Goal: Navigation & Orientation: Find specific page/section

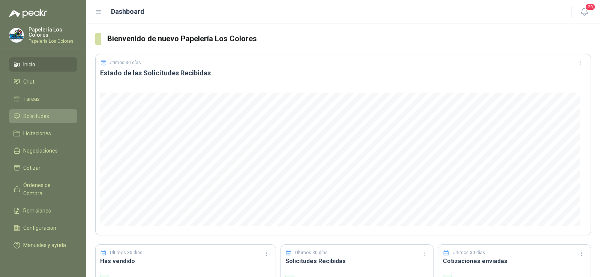
click at [27, 115] on span "Solicitudes" at bounding box center [36, 116] width 26 height 8
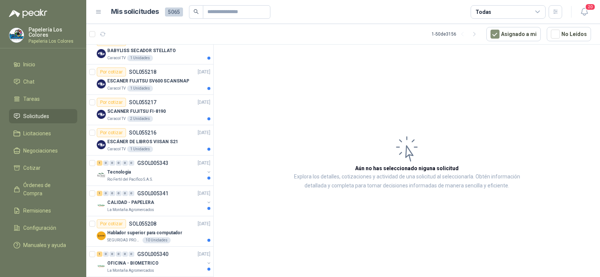
scroll to position [150, 0]
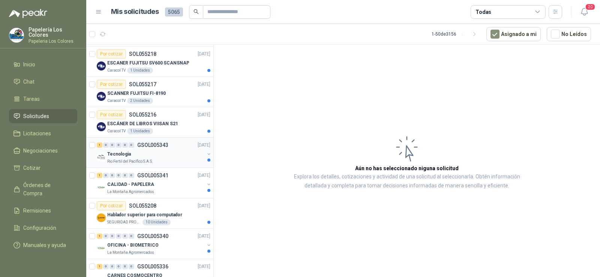
click at [126, 159] on p "Rio Fertil del Pacífico S.A.S." at bounding box center [130, 162] width 46 height 6
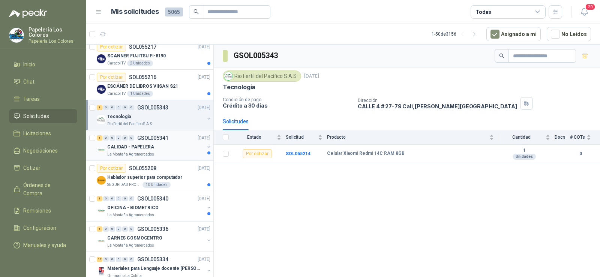
scroll to position [225, 0]
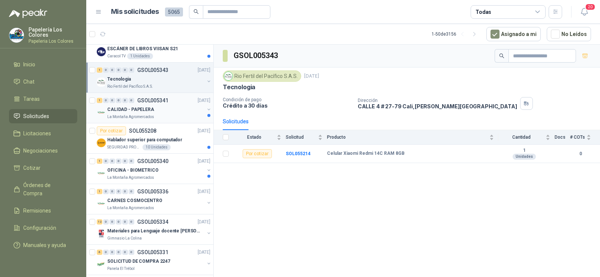
click at [124, 116] on p "La Montaña Agromercados" at bounding box center [130, 117] width 47 height 6
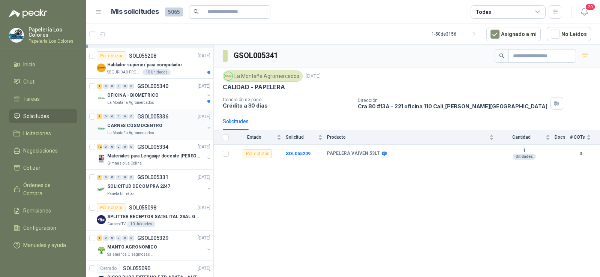
scroll to position [337, 0]
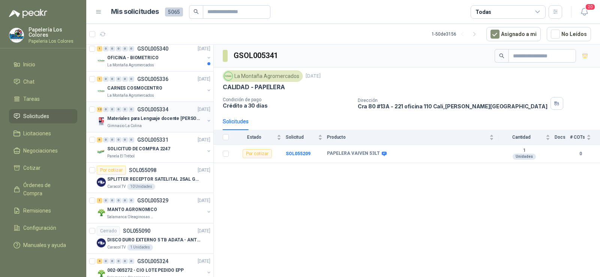
click at [126, 126] on p "Gimnasio La Colina" at bounding box center [124, 126] width 34 height 6
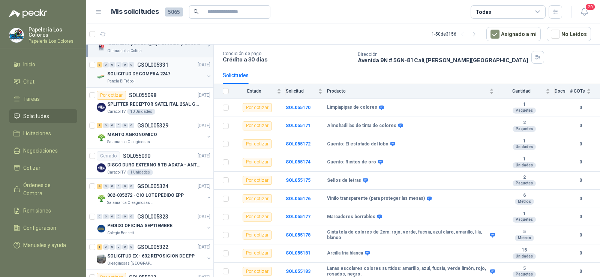
scroll to position [450, 0]
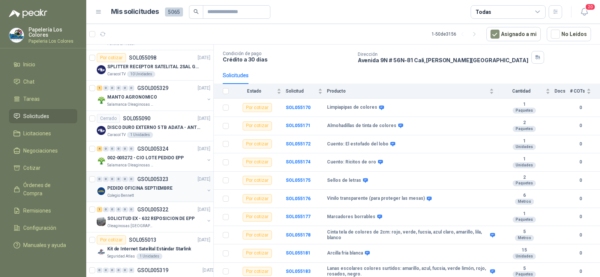
click at [129, 192] on div "PEDIDO OFICINA SEPTIEMBRE" at bounding box center [155, 188] width 97 height 9
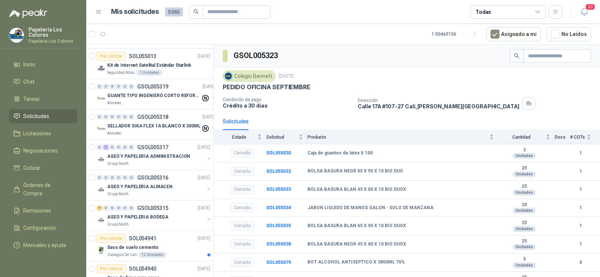
scroll to position [637, 0]
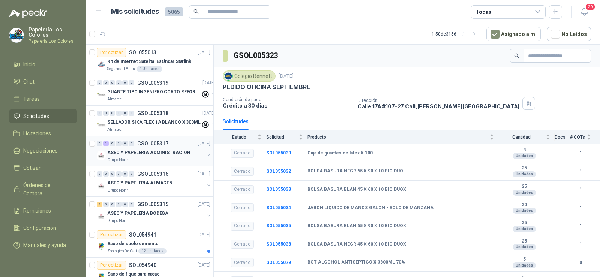
click at [138, 160] on div "Grupo North" at bounding box center [155, 160] width 97 height 6
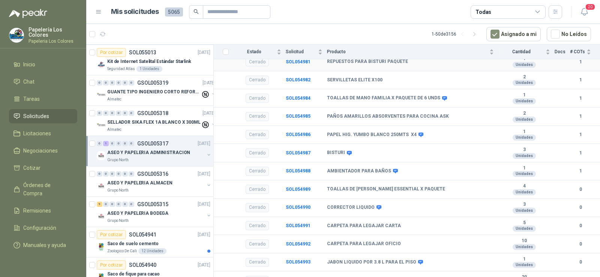
scroll to position [284, 0]
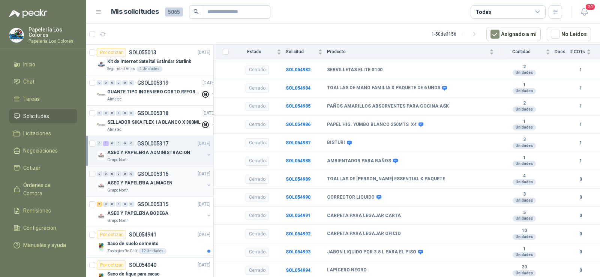
click at [110, 181] on p "ASEO Y PAPELERIA ALMACEN" at bounding box center [139, 182] width 65 height 7
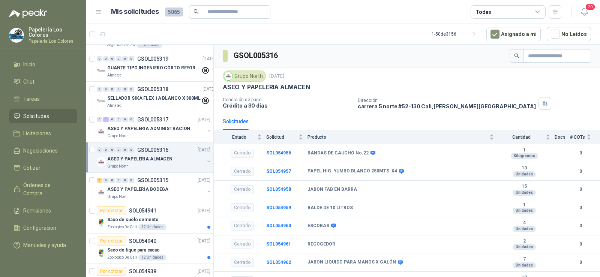
scroll to position [675, 0]
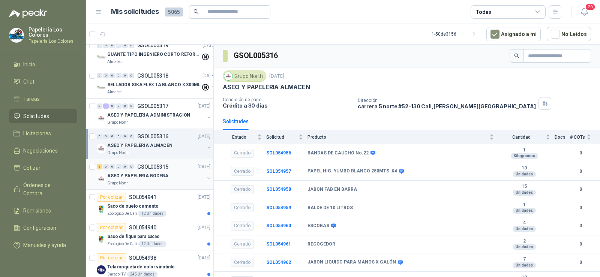
click at [128, 182] on div "Grupo North" at bounding box center [155, 183] width 97 height 6
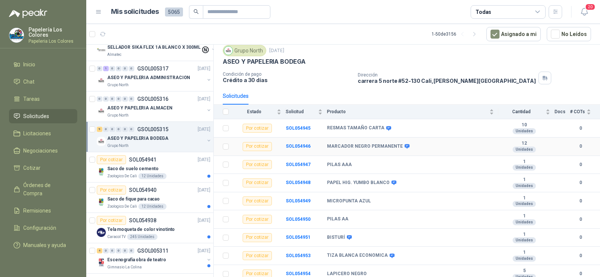
scroll to position [29, 0]
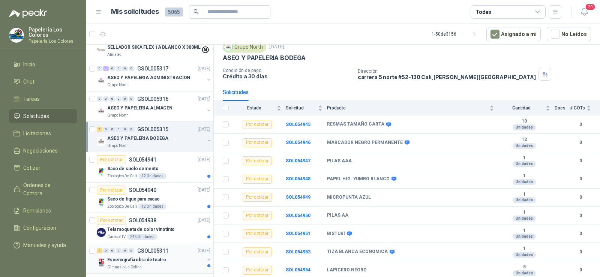
click at [135, 262] on p "Escenografia obra de teatro" at bounding box center [136, 259] width 59 height 7
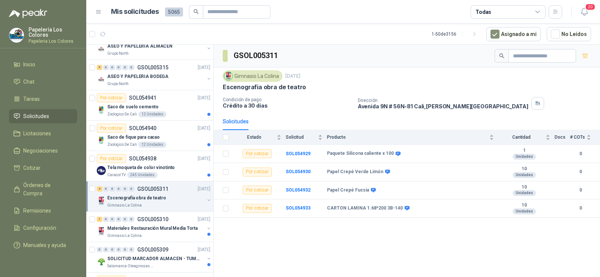
scroll to position [787, 0]
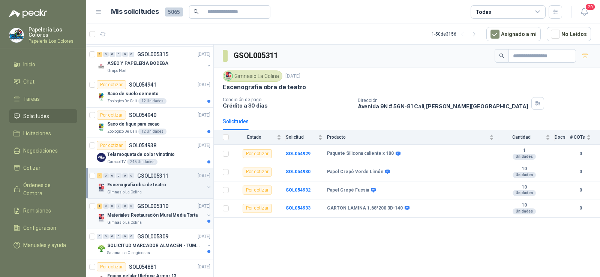
click at [135, 222] on p "Gimnasio La Colina" at bounding box center [124, 223] width 34 height 6
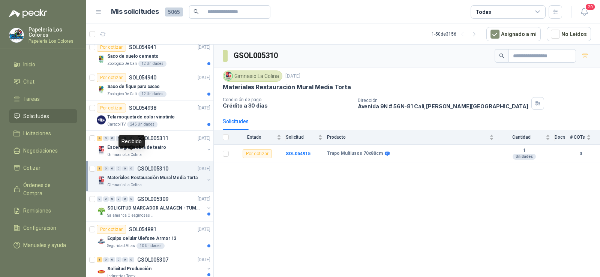
scroll to position [862, 0]
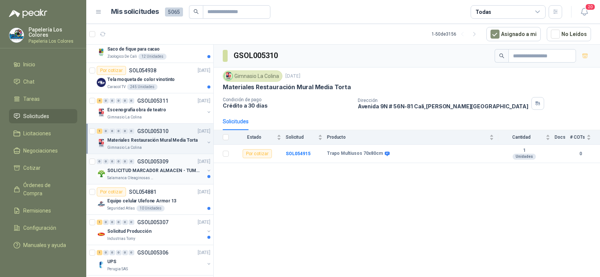
click at [151, 171] on p "SOLICITUD MARCADOR ALMACEN - TUMACO" at bounding box center [153, 170] width 93 height 7
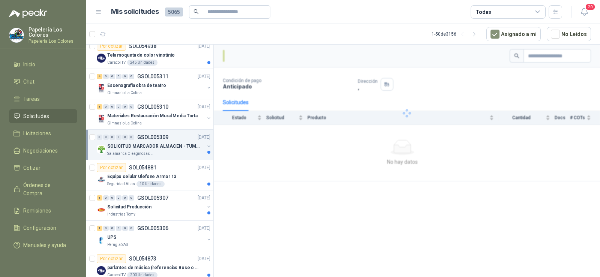
scroll to position [899, 0]
